Goal: Task Accomplishment & Management: Use online tool/utility

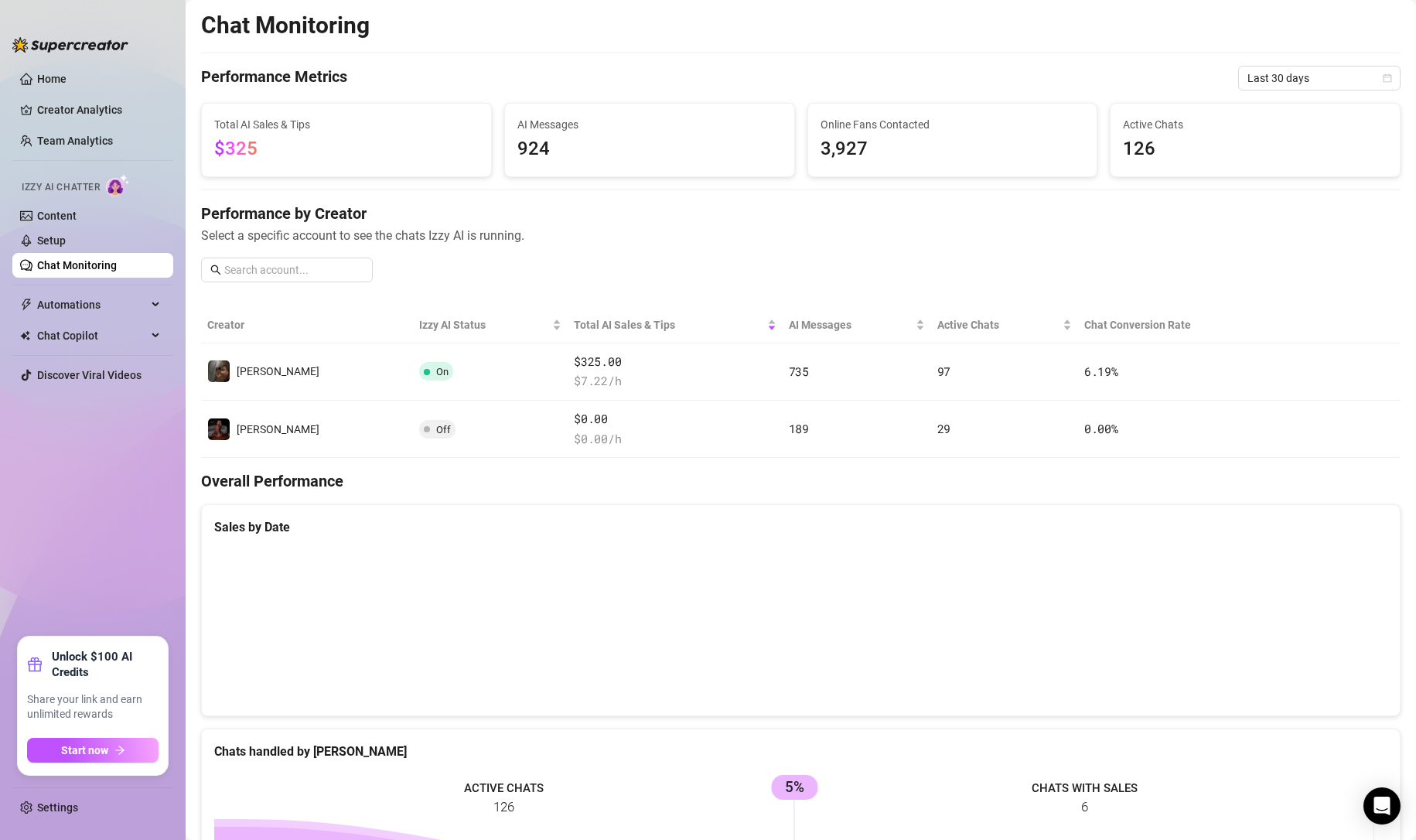
scroll to position [25, 0]
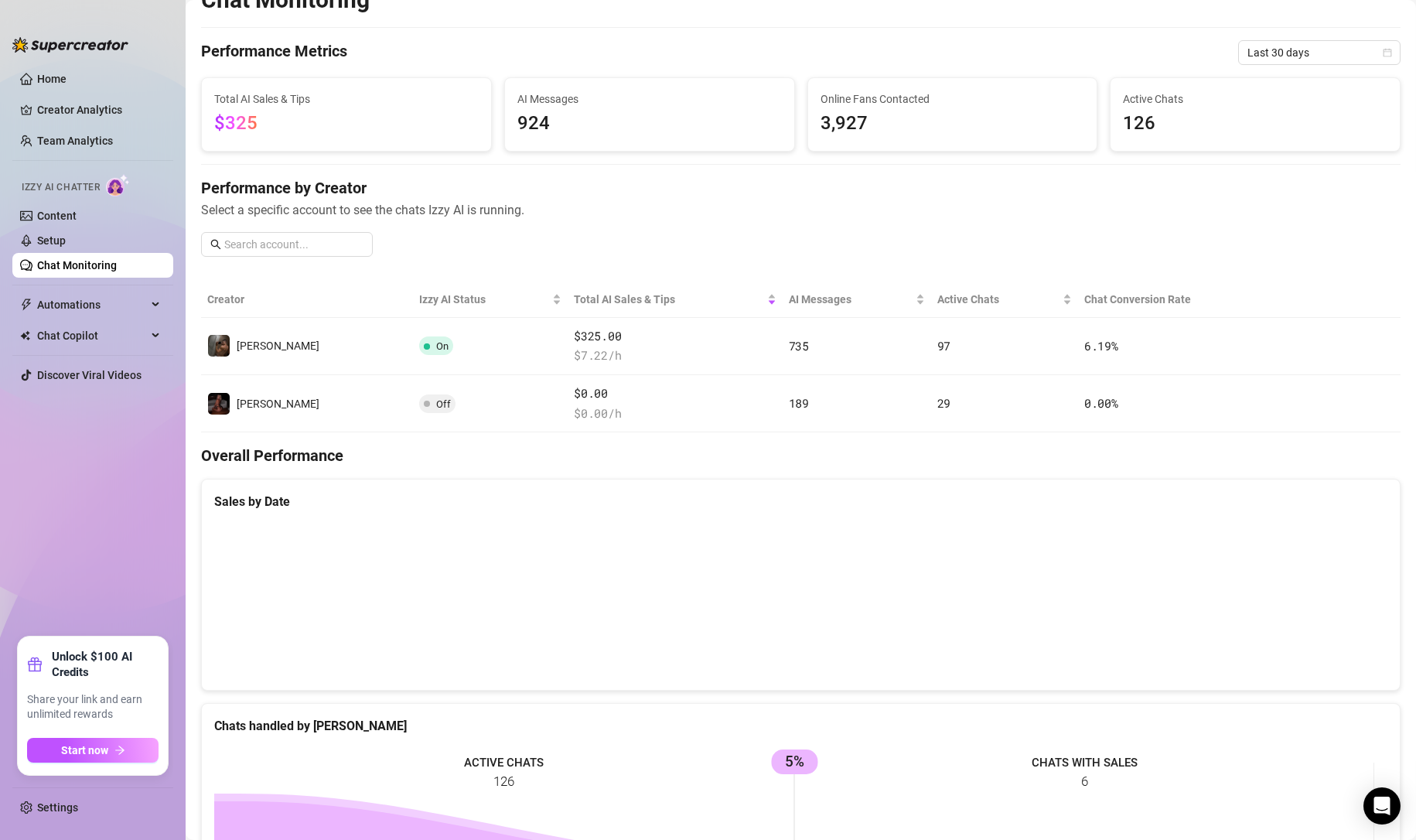
click at [53, 240] on link "Setup" at bounding box center [51, 240] width 28 height 13
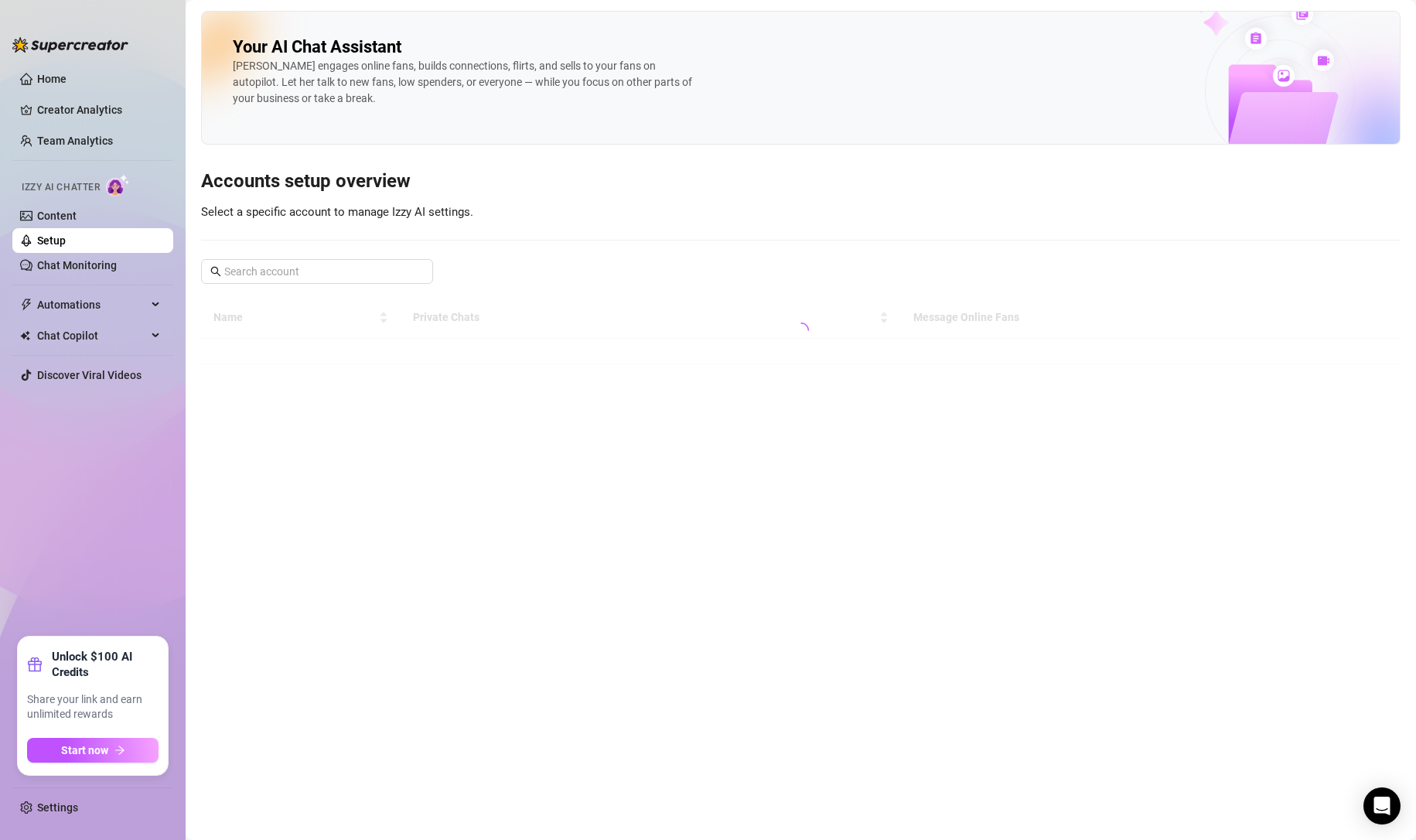
click at [60, 261] on link "Chat Monitoring" at bounding box center [76, 265] width 80 height 13
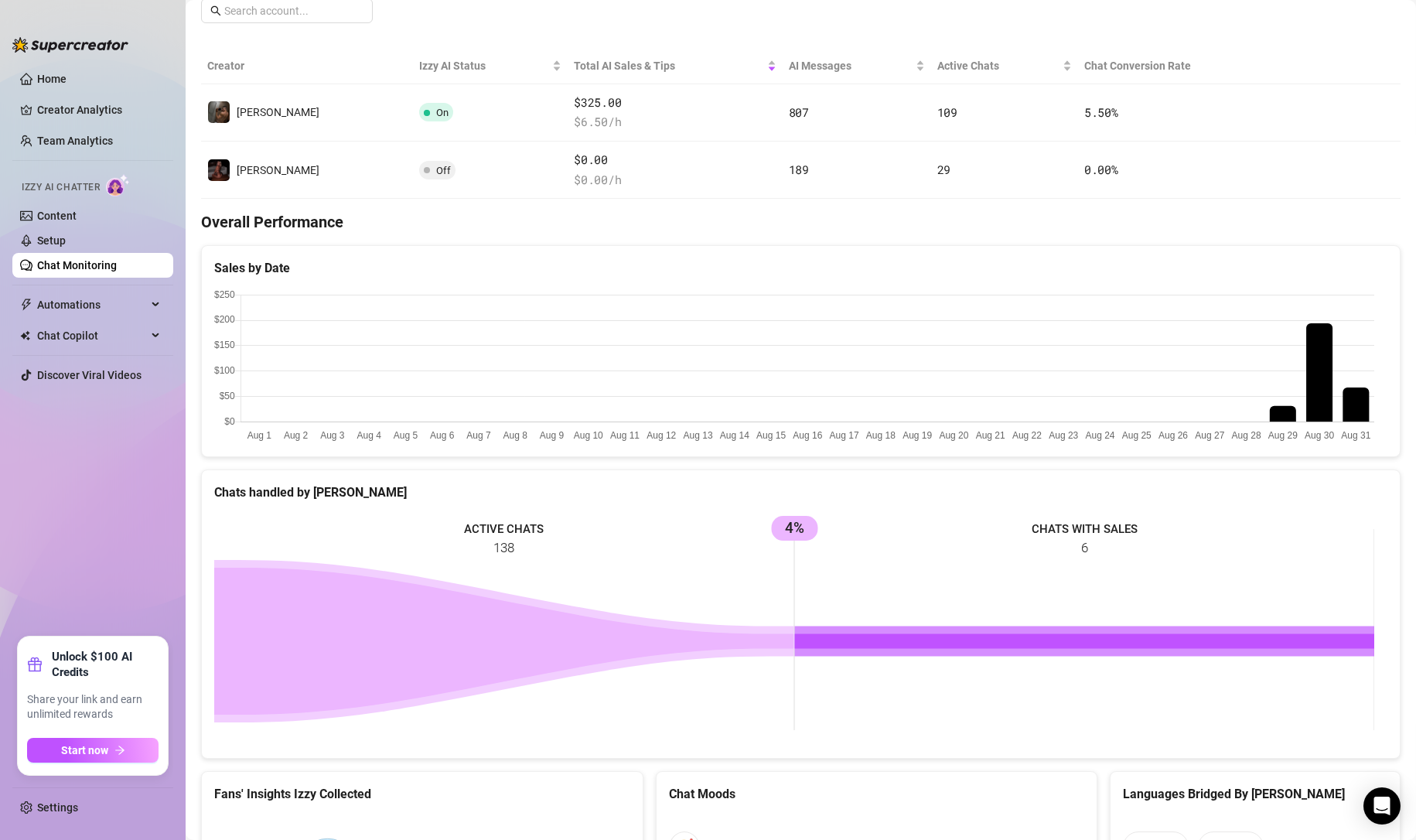
scroll to position [27, 0]
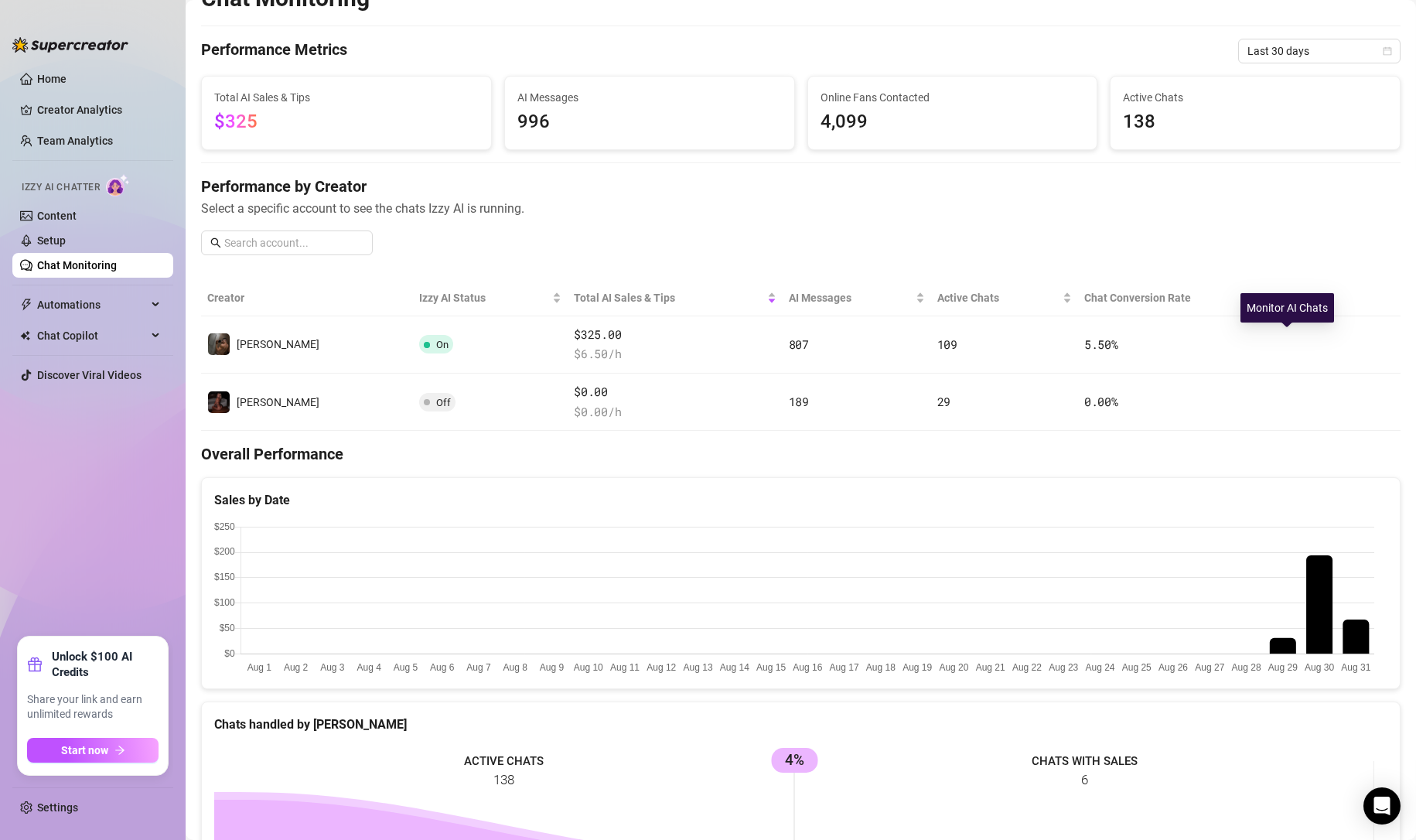
click at [1294, 338] on icon "right" at bounding box center [1299, 343] width 11 height 11
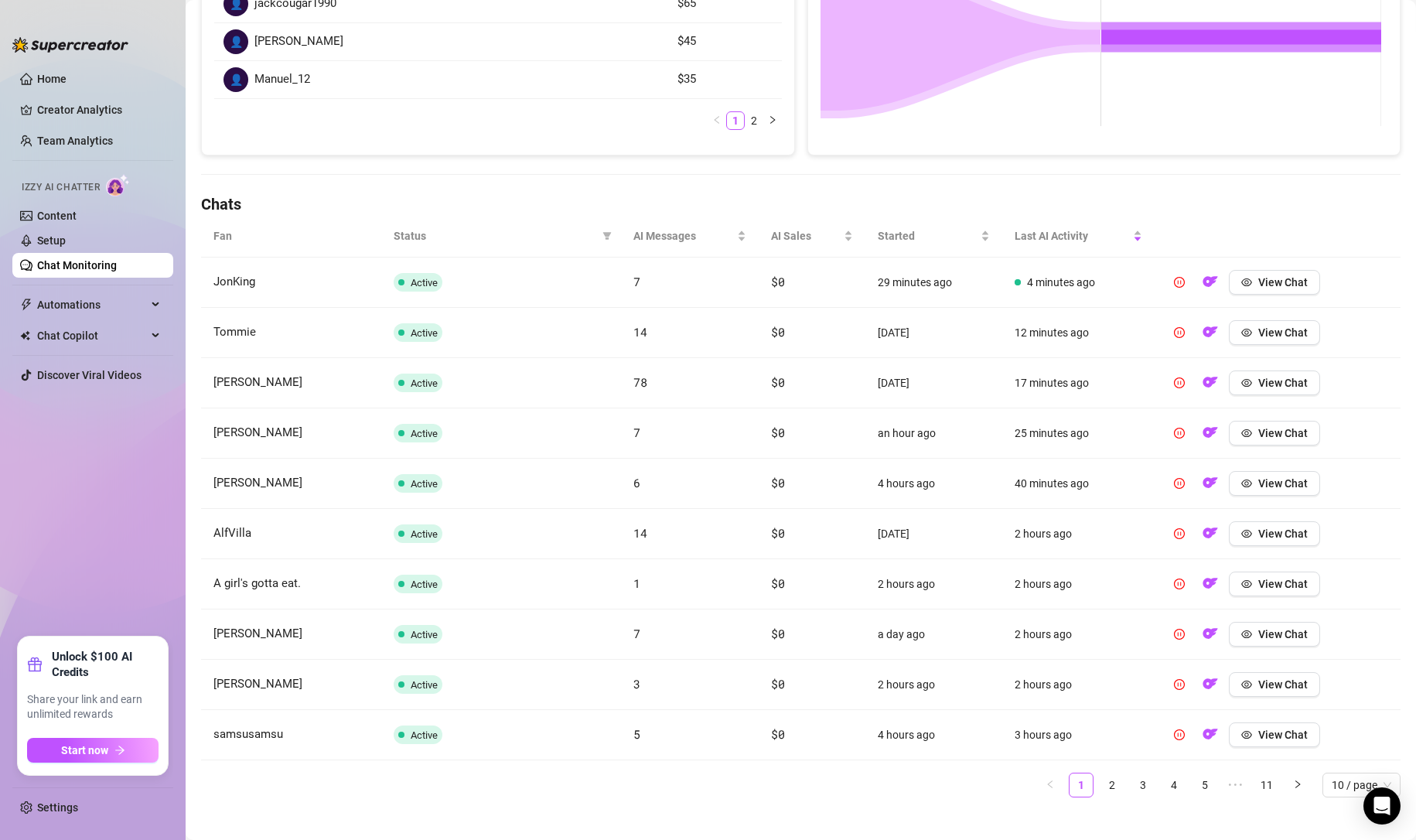
scroll to position [377, 0]
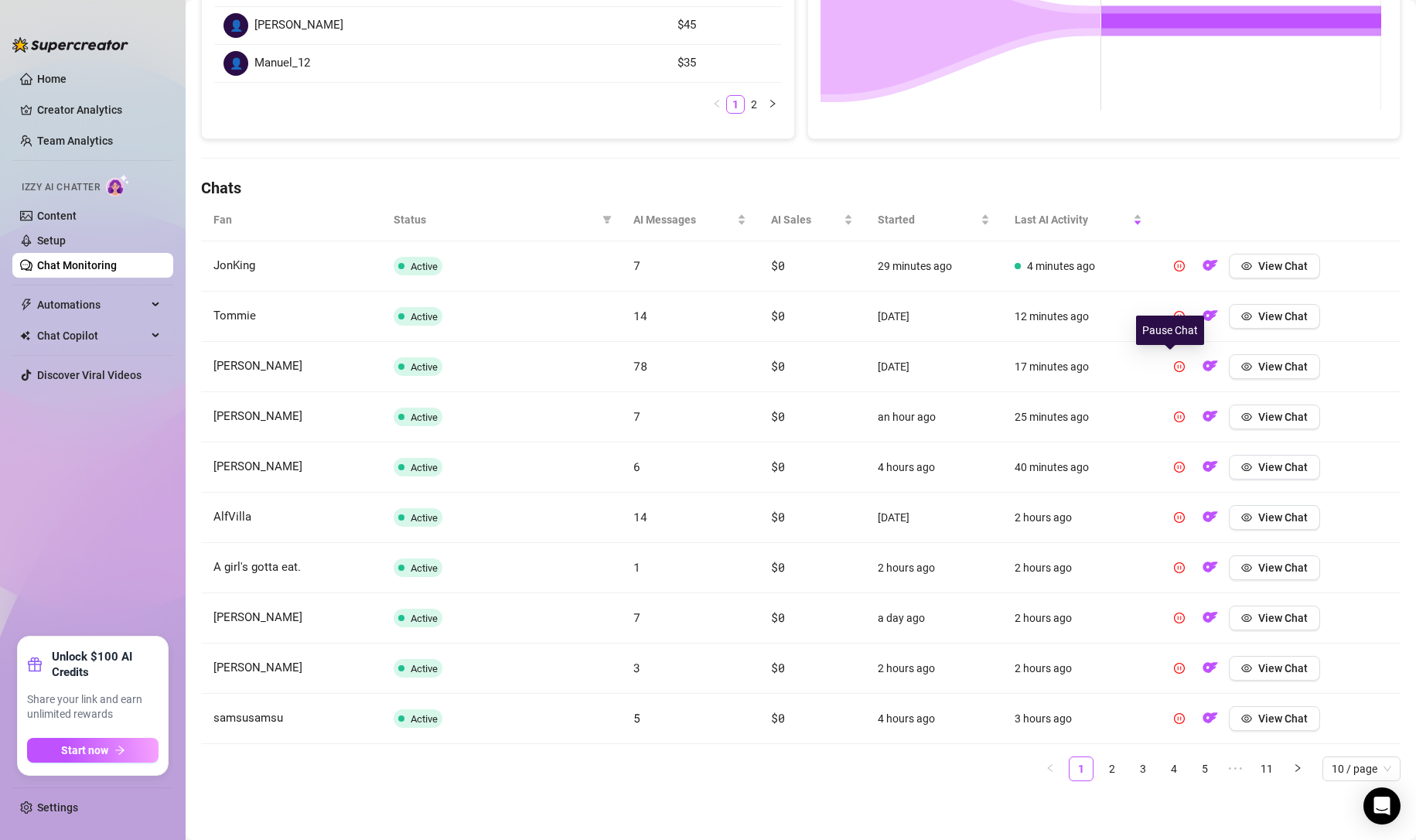
click at [1174, 367] on icon "pause-circle" at bounding box center [1179, 366] width 11 height 11
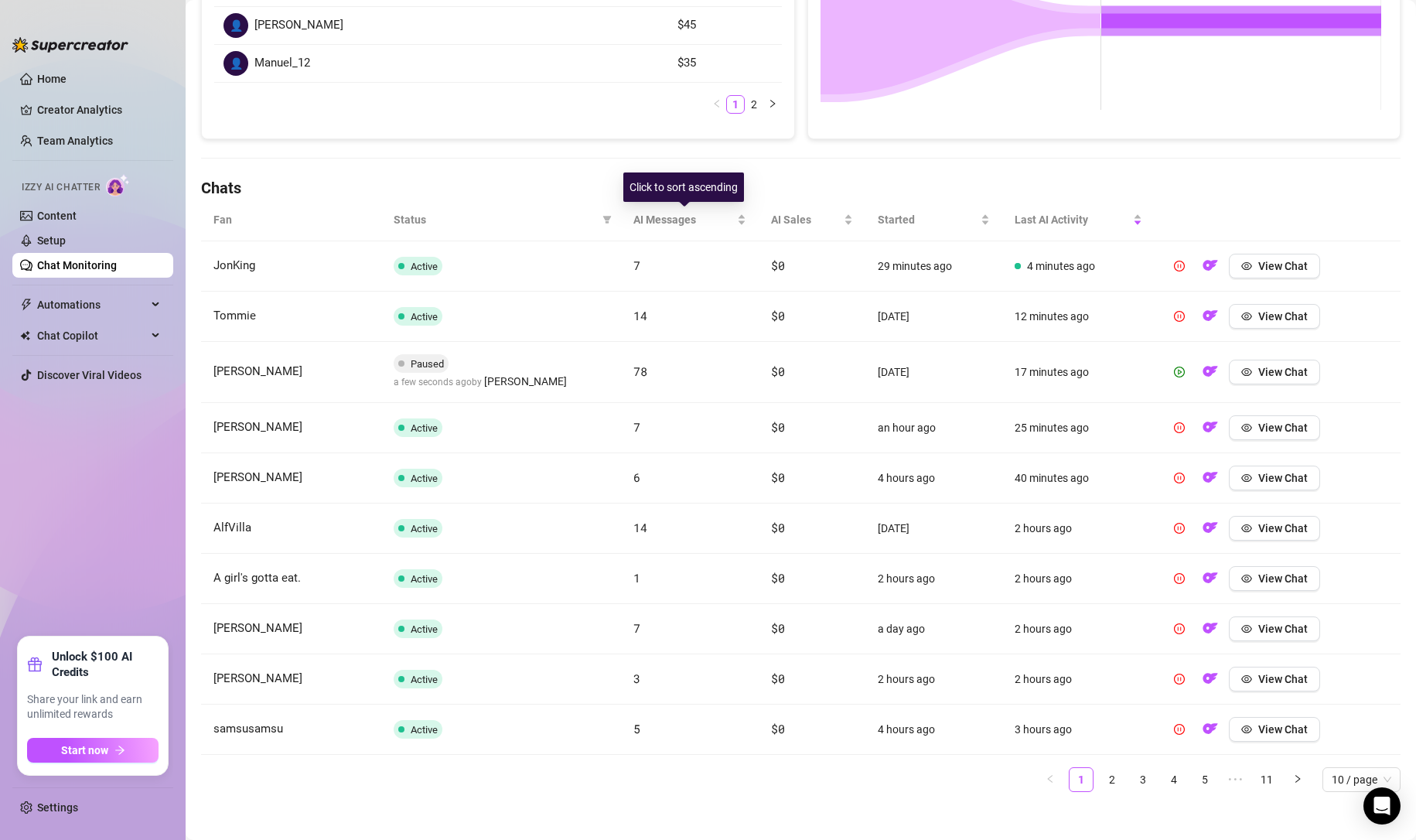
click at [661, 222] on span "AI Messages" at bounding box center [684, 219] width 101 height 17
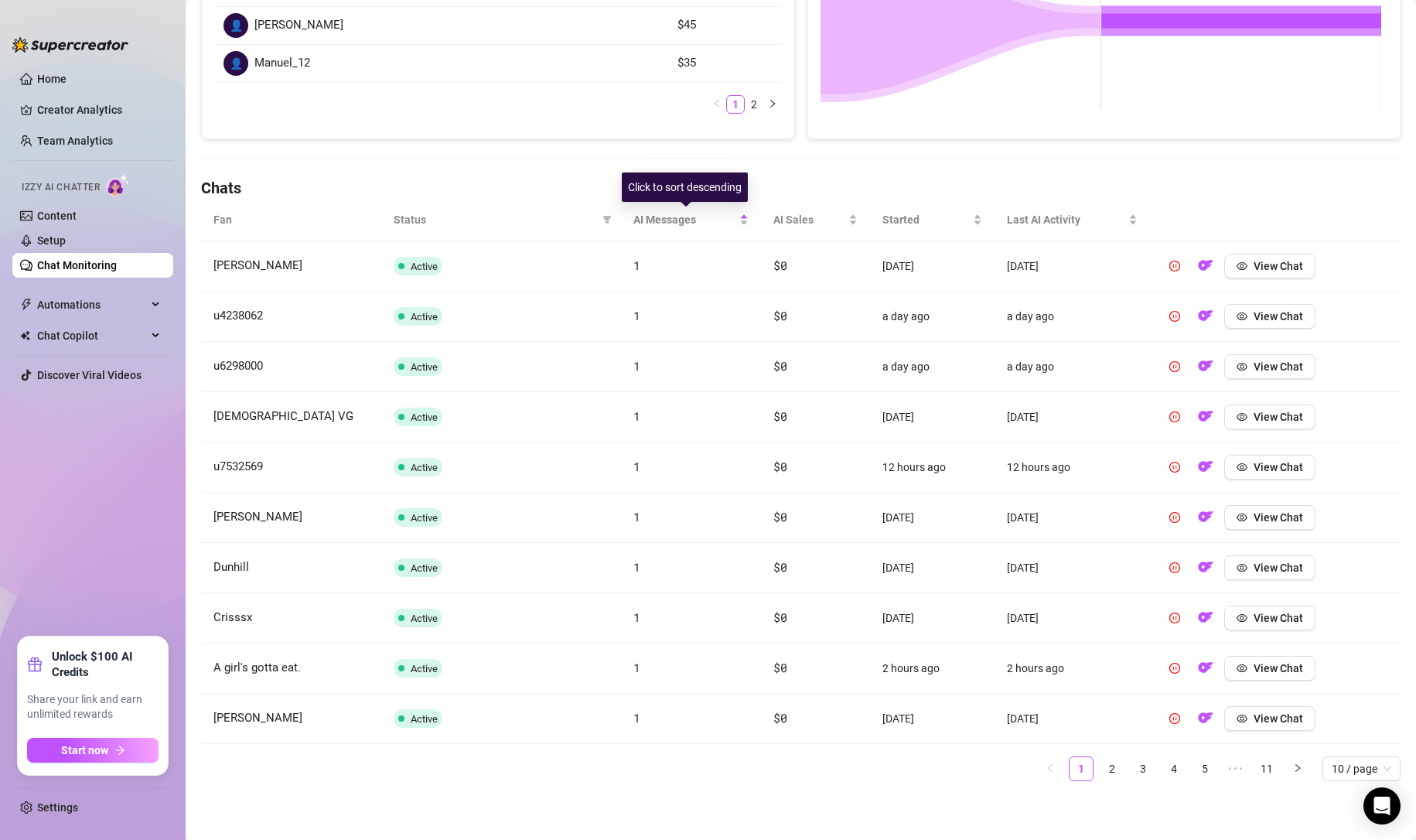
click at [661, 222] on span "AI Messages" at bounding box center [685, 219] width 104 height 17
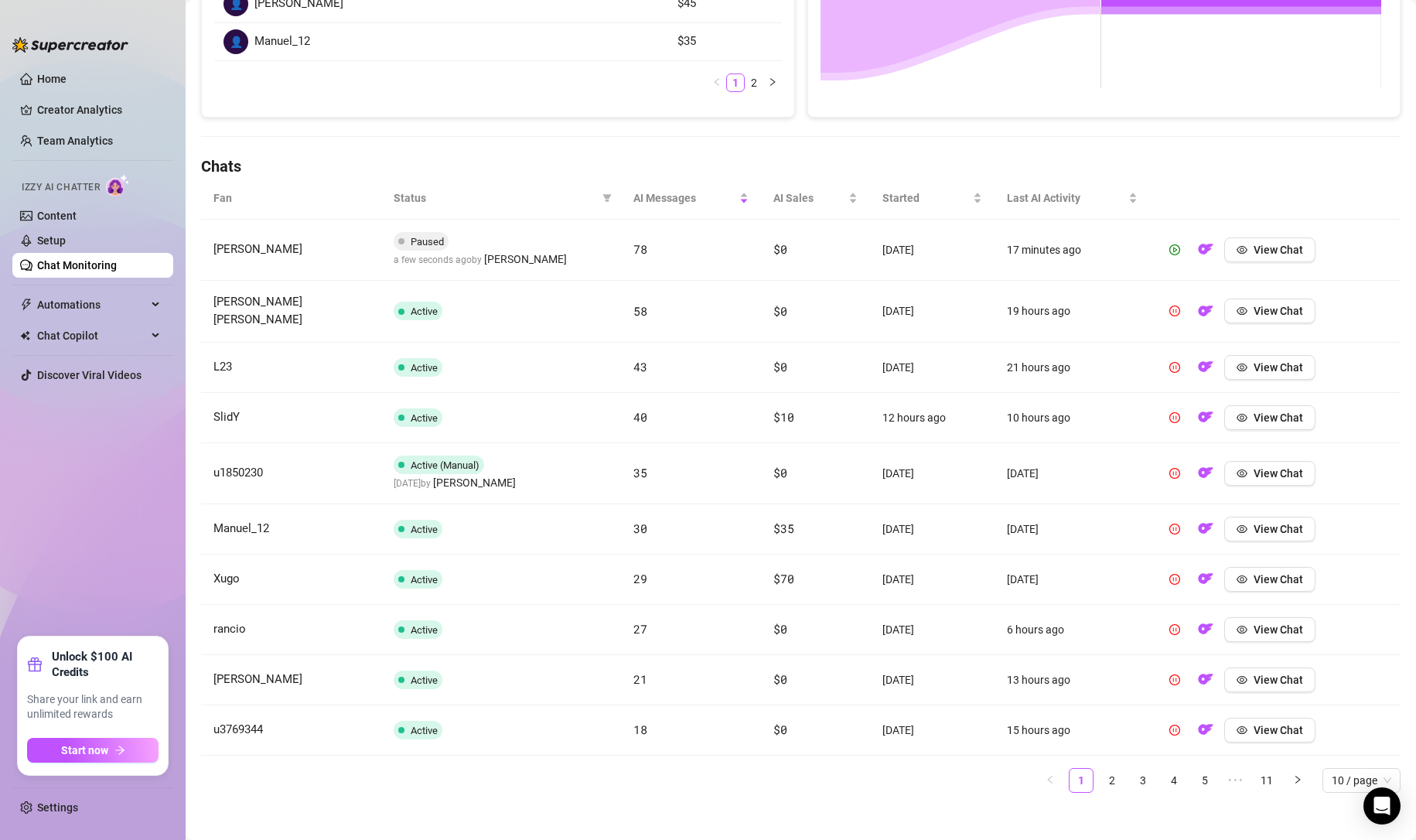
scroll to position [142, 0]
